Goal: Find specific page/section: Find specific page/section

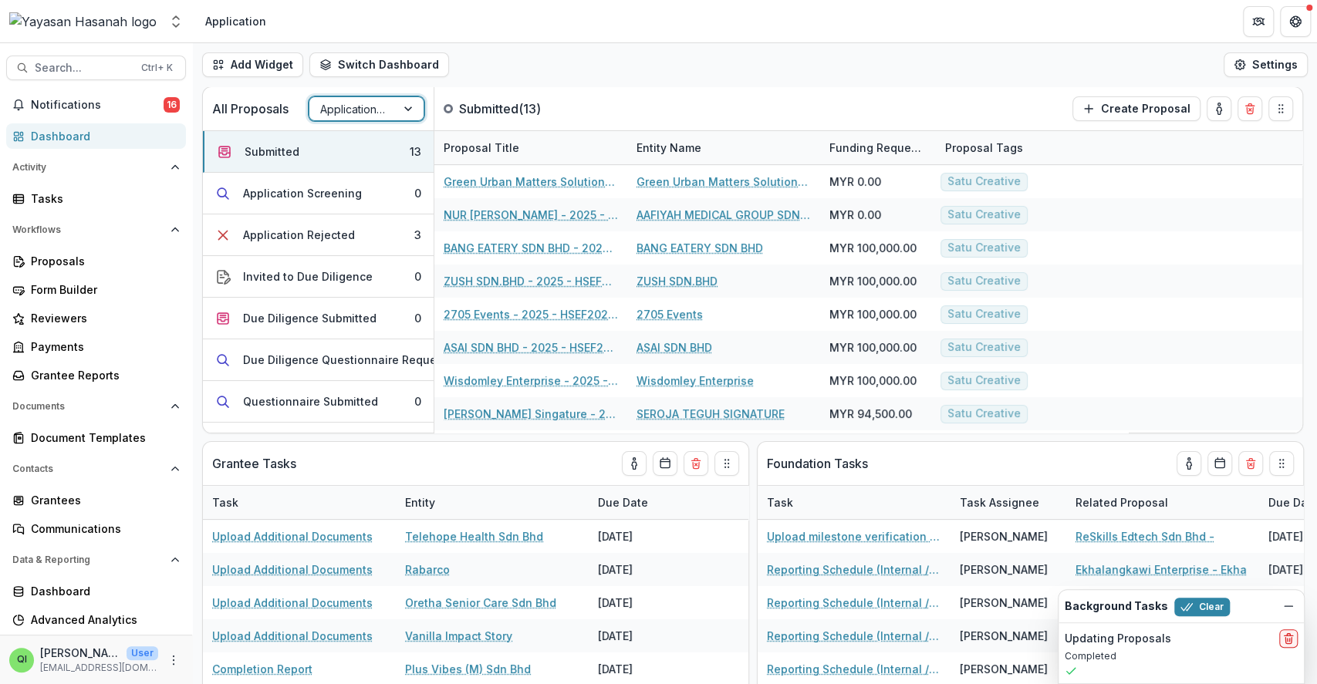
click at [884, 66] on div "Add Widget Switch Dashboard Application Operational New Dashboard Settings" at bounding box center [755, 64] width 1124 height 43
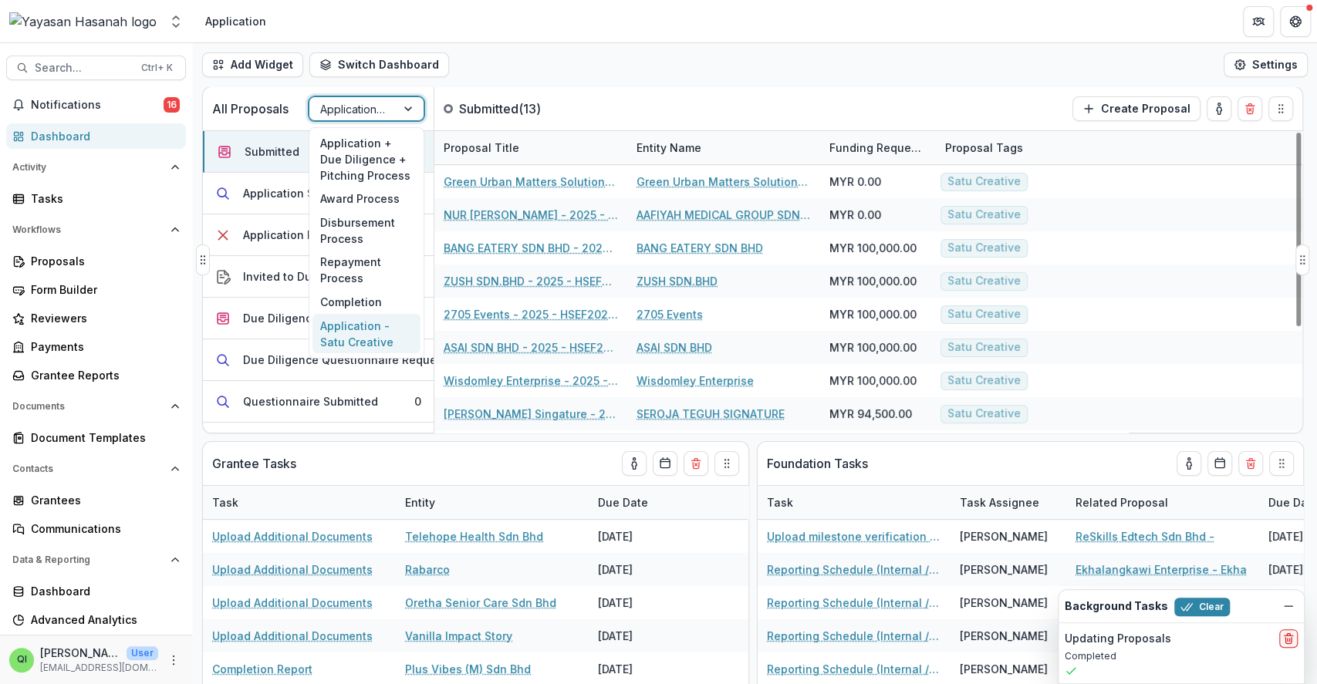
click at [377, 120] on div "Application - Satu Creative" at bounding box center [367, 108] width 116 height 25
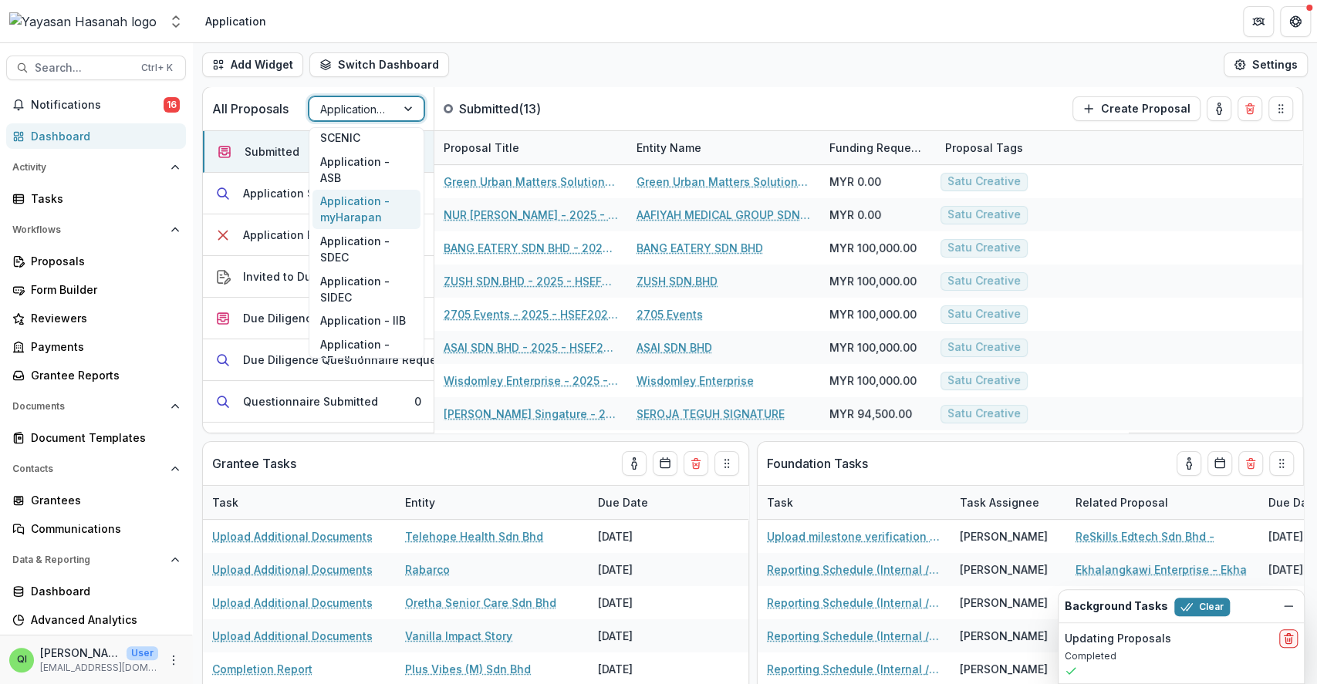
scroll to position [127, 0]
click at [368, 214] on div "Application - Satu Creative" at bounding box center [366, 207] width 108 height 40
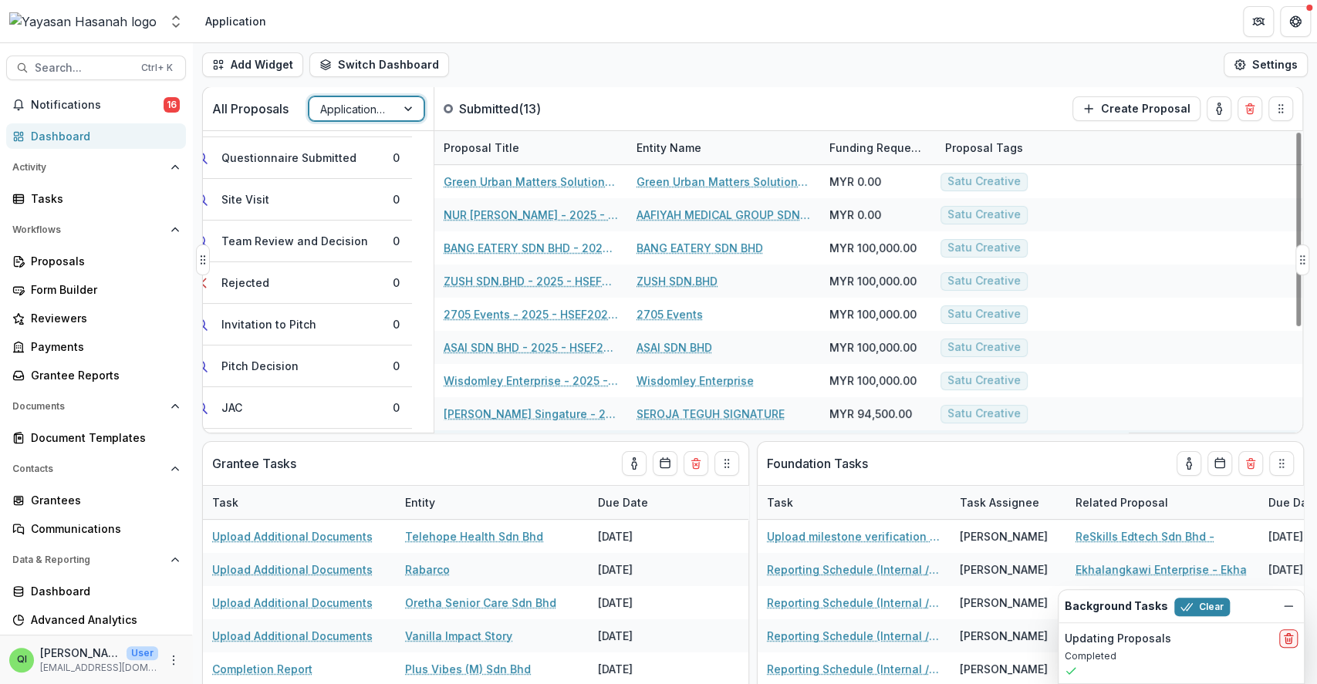
scroll to position [163, 0]
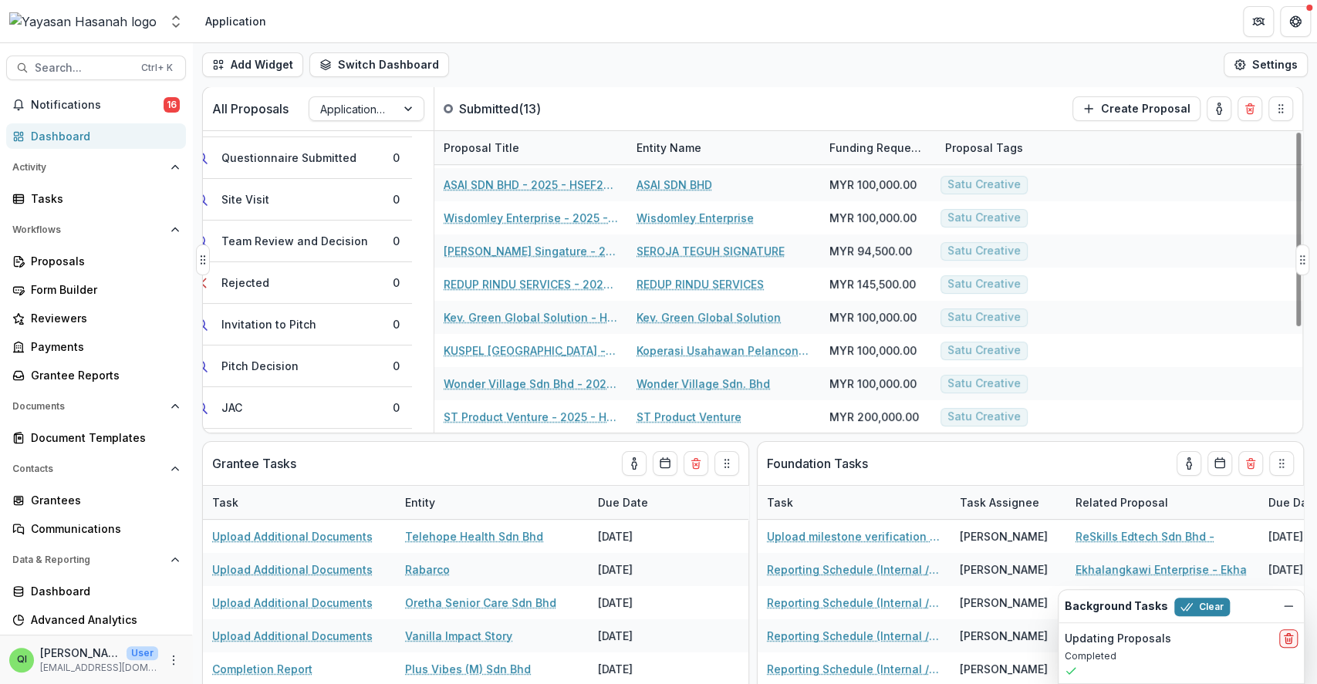
click at [764, 91] on div "All Proposals Application - Satu Creative Submitted ( 13 ) Create Proposal" at bounding box center [720, 108] width 1034 height 43
click at [883, 442] on div "Foundation Tasks" at bounding box center [1002, 463] width 471 height 43
click at [1264, 59] on button "Settings" at bounding box center [1265, 64] width 84 height 25
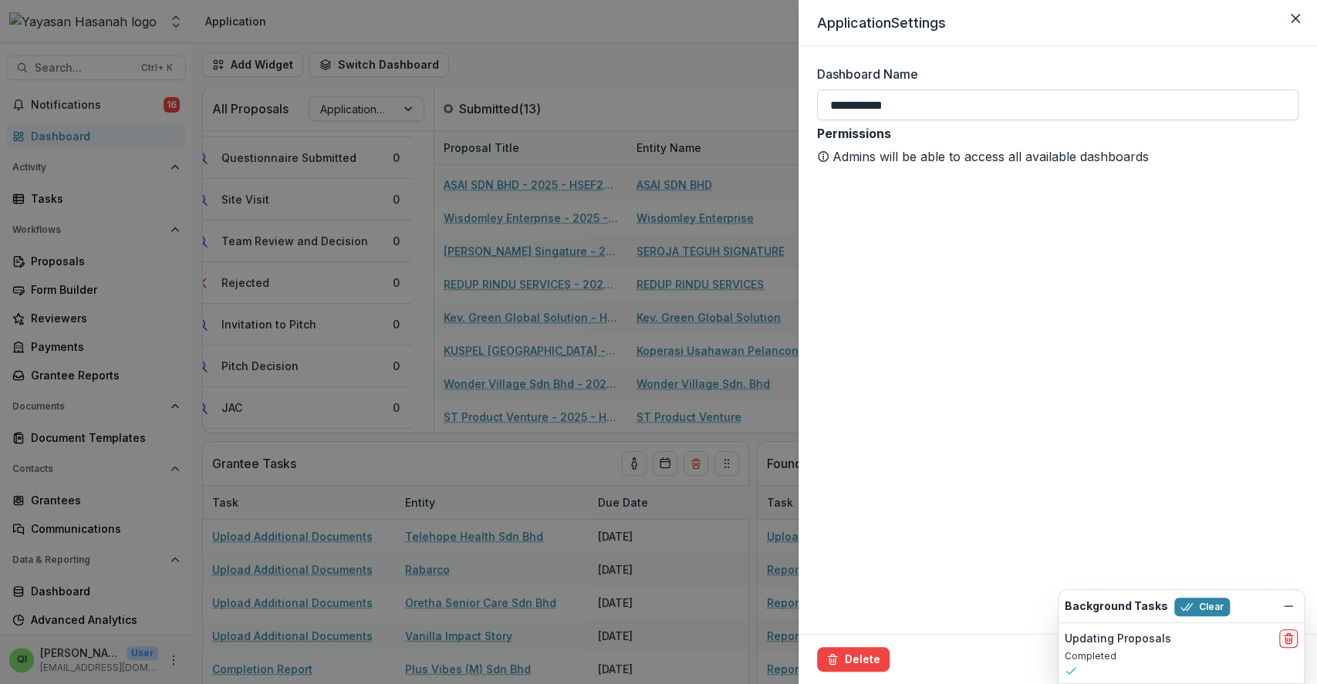
click at [1196, 99] on input "**********" at bounding box center [1057, 104] width 481 height 31
click at [632, 139] on div "**********" at bounding box center [658, 342] width 1317 height 684
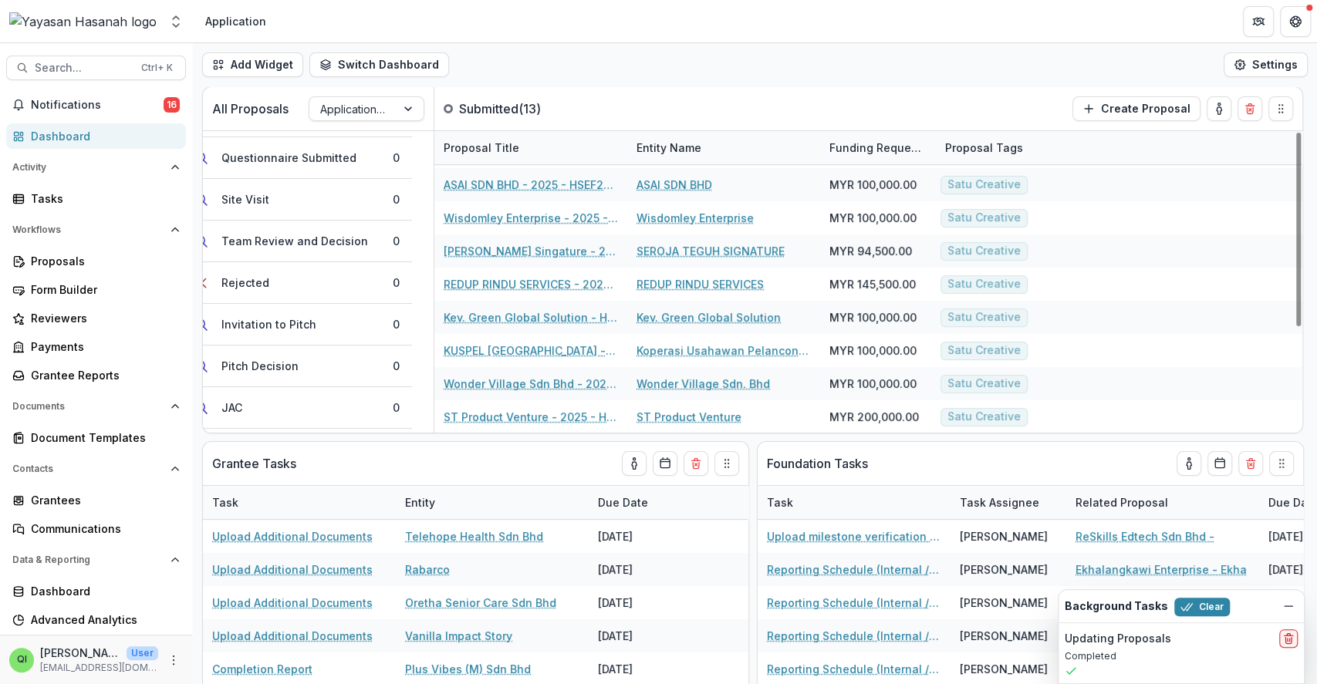
click at [60, 52] on div "Search... Ctrl + K Notifications 16 Dashboard Activity Tasks Workflows Proposal…" at bounding box center [96, 363] width 193 height 641
click at [56, 62] on span "Search..." at bounding box center [83, 68] width 97 height 13
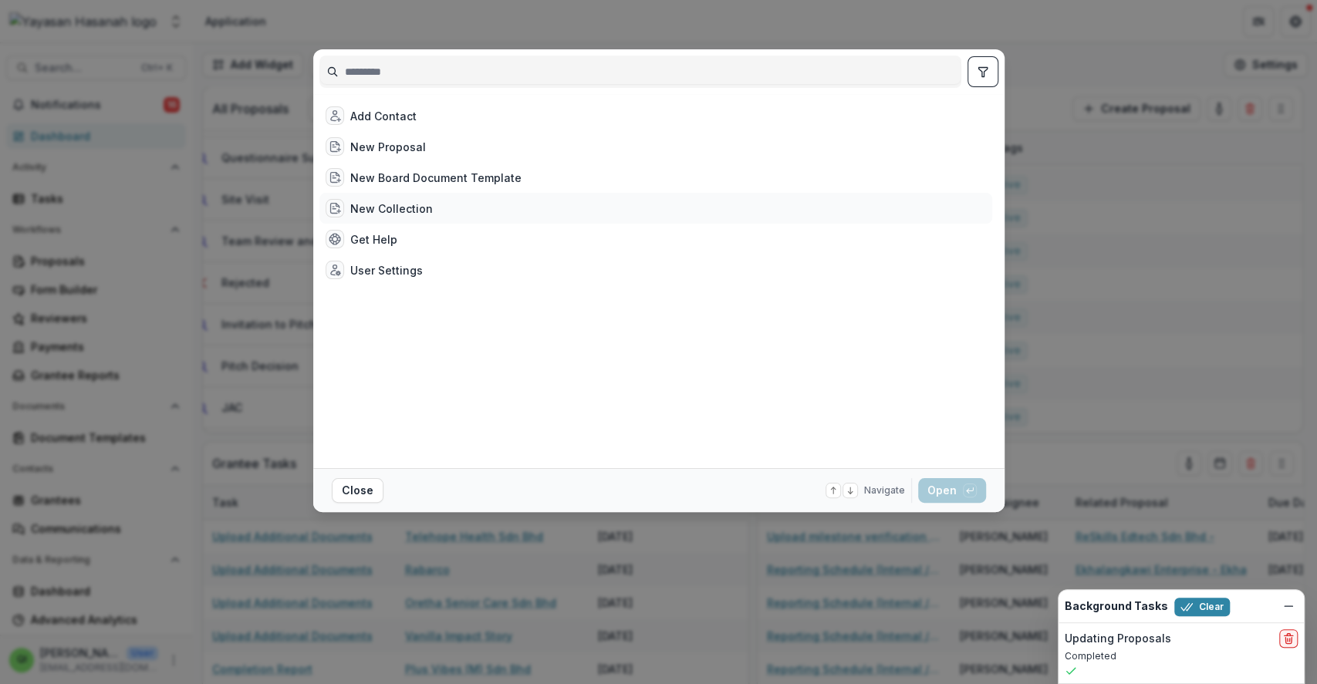
click at [765, 200] on div "New Collection" at bounding box center [655, 208] width 673 height 31
click at [278, 352] on div "Add Contact New Proposal New Board Document Template New Collection Get Help Us…" at bounding box center [658, 342] width 1317 height 684
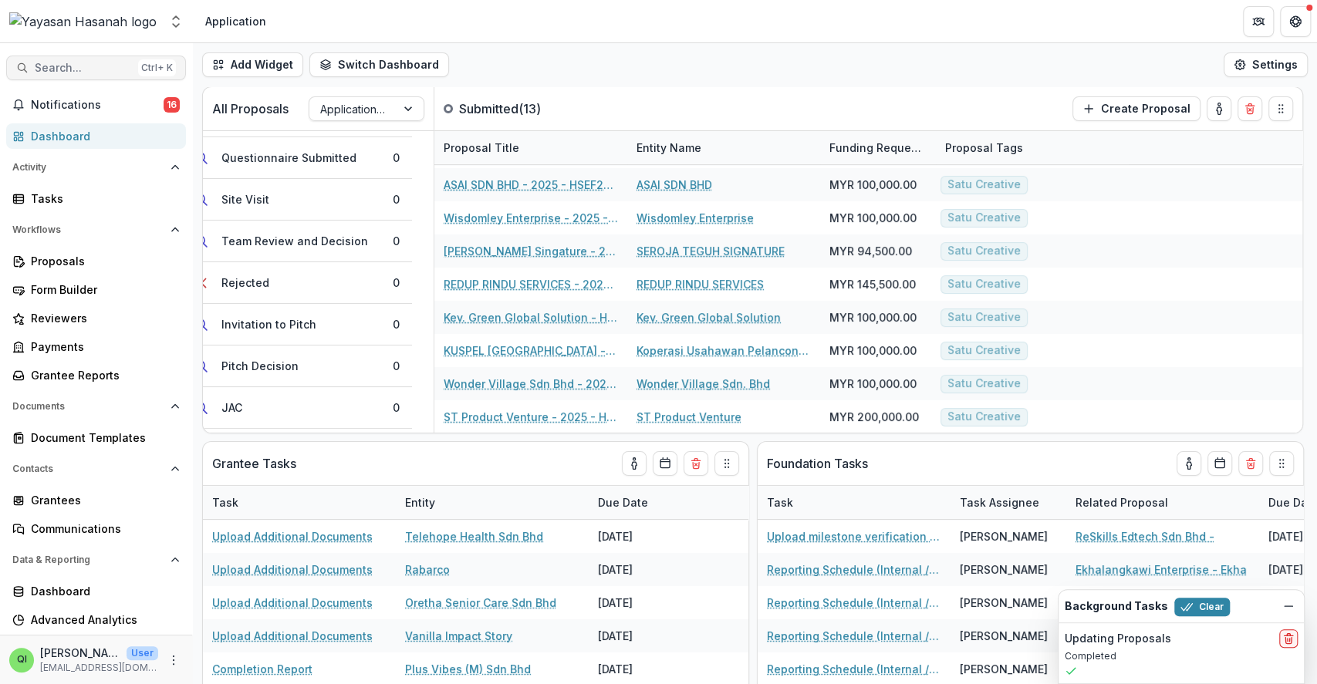
click at [98, 71] on span "Search..." at bounding box center [83, 68] width 97 height 13
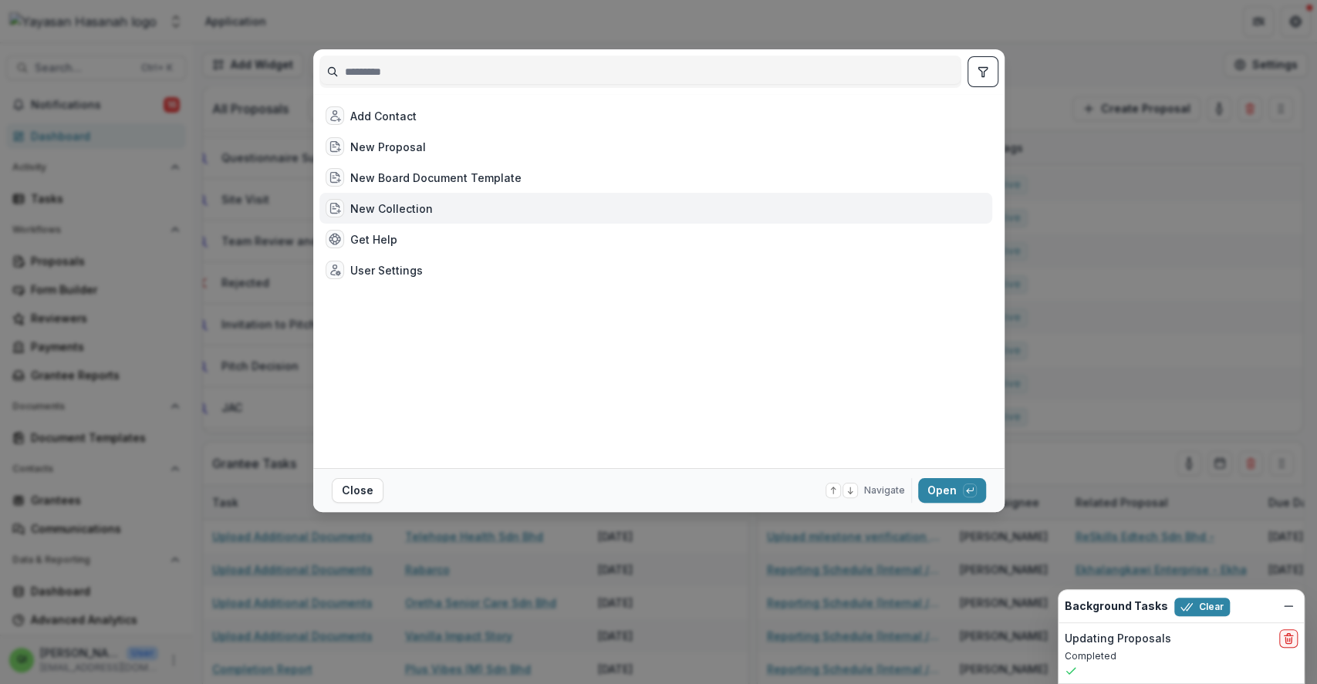
click at [373, 72] on input at bounding box center [640, 71] width 640 height 25
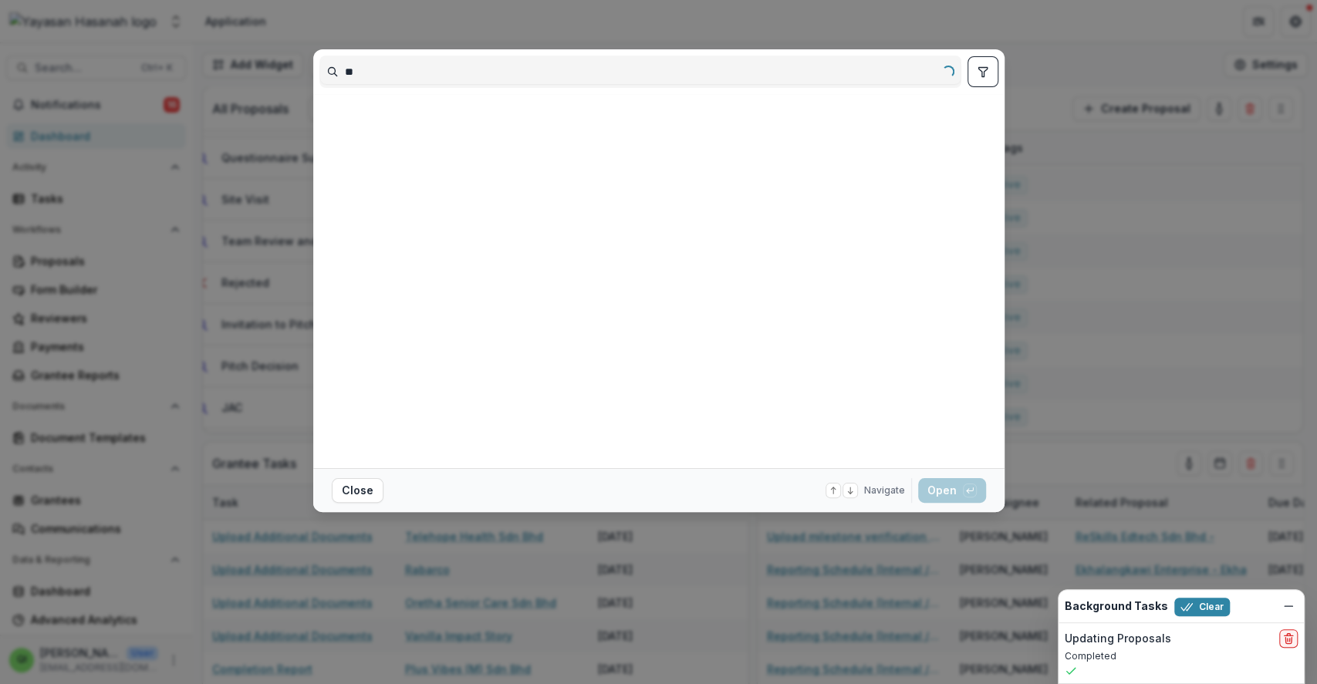
type input "*"
type input "********"
click at [915, 335] on div "We couldn't find anything that matched your search for " FARADAYS " Clear resul…" at bounding box center [655, 281] width 673 height 362
